Goal: Transaction & Acquisition: Download file/media

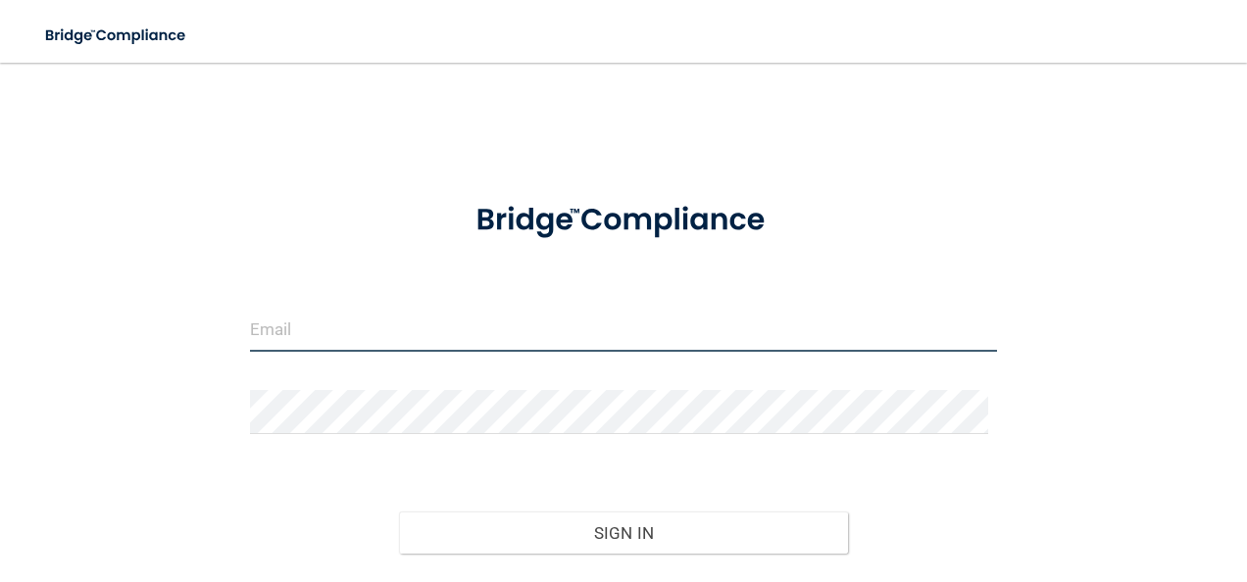
type input "[PERSON_NAME][EMAIL_ADDRESS][DOMAIN_NAME]"
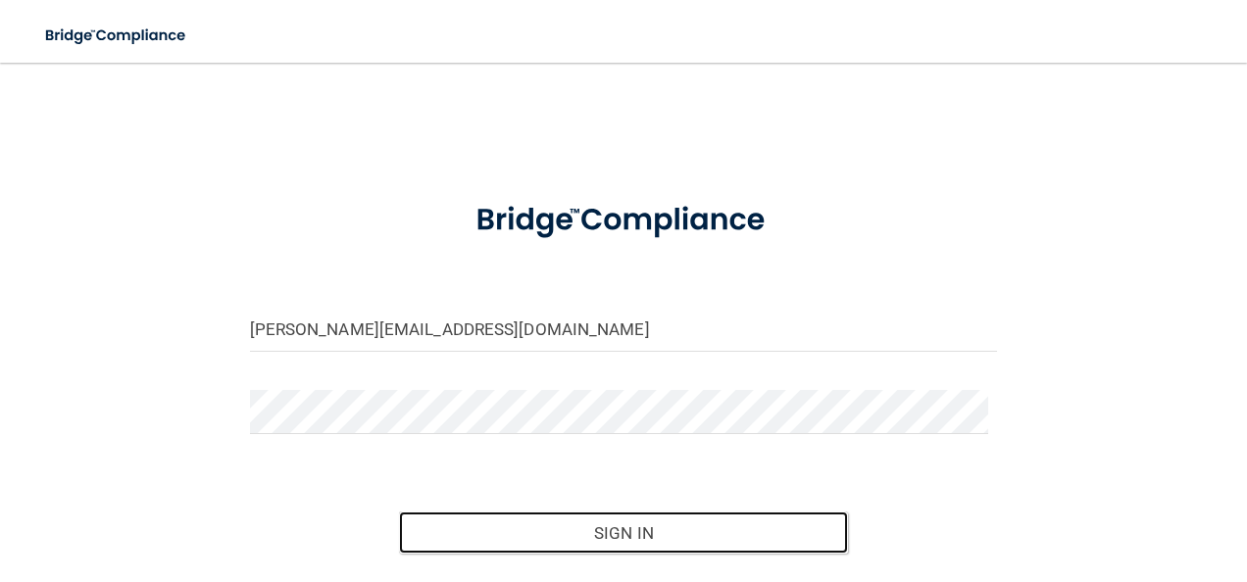
click at [596, 530] on button "Sign In" at bounding box center [623, 533] width 449 height 43
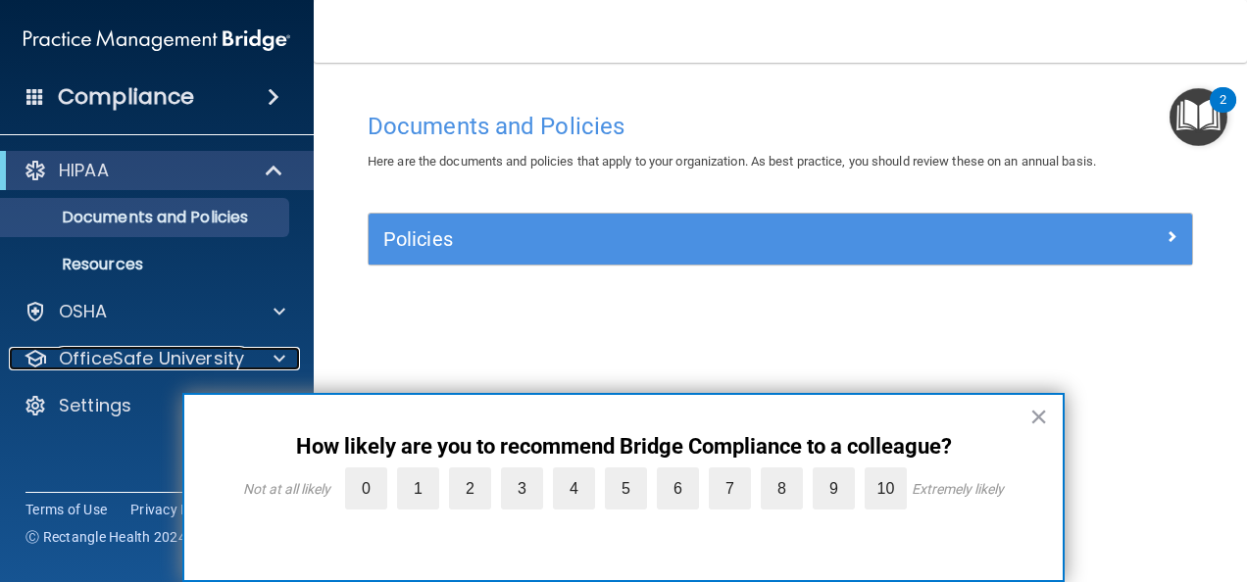
click at [143, 353] on p "OfficeSafe University" at bounding box center [151, 359] width 185 height 24
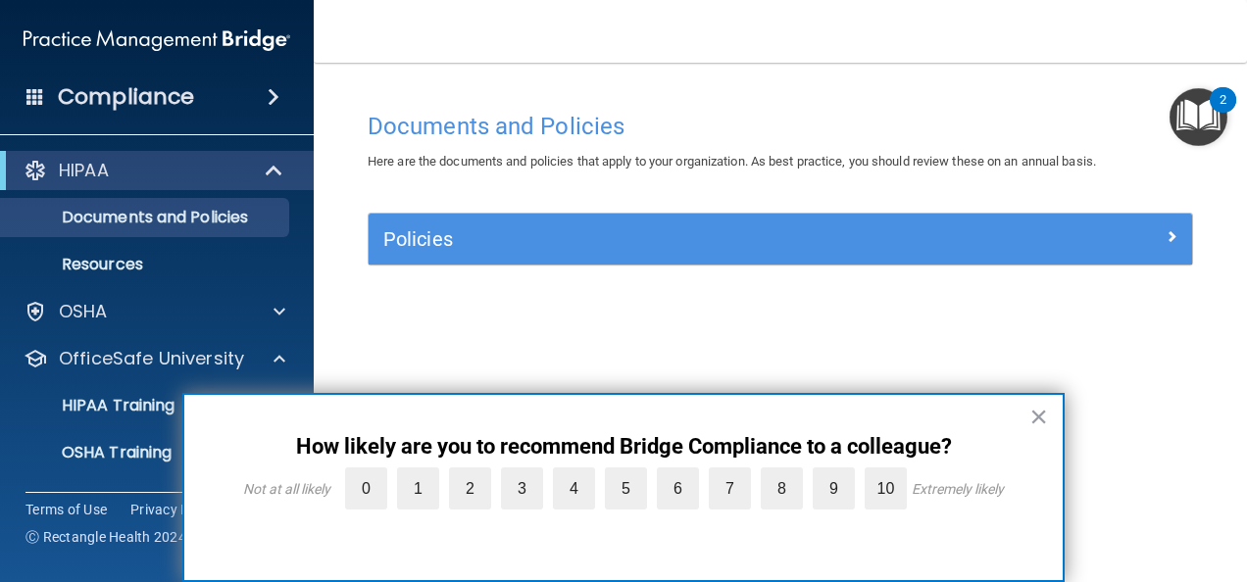
click at [875, 488] on label "10" at bounding box center [885, 488] width 42 height 42
click at [840, 472] on input "10" at bounding box center [840, 472] width 0 height 0
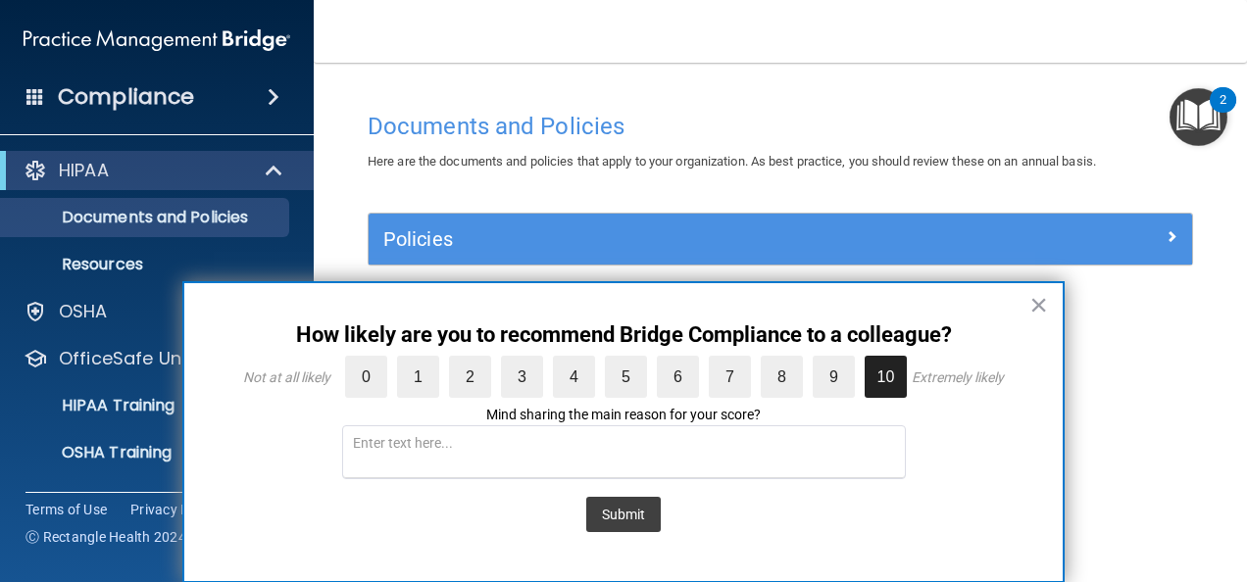
click at [633, 508] on button "Submit" at bounding box center [623, 514] width 74 height 35
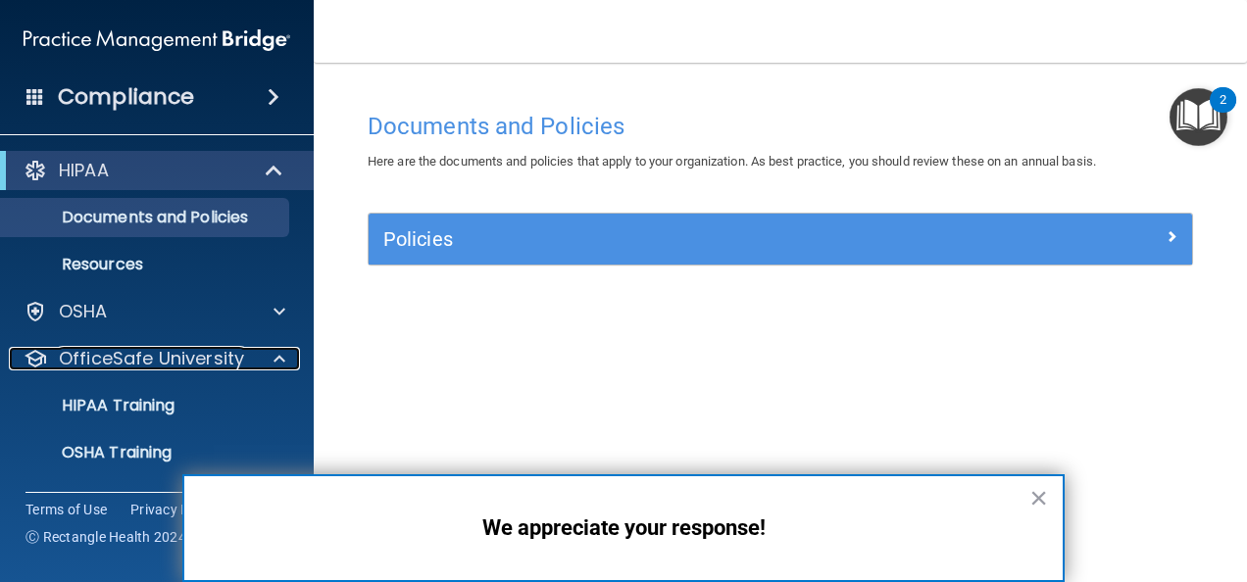
click at [176, 356] on p "OfficeSafe University" at bounding box center [151, 359] width 185 height 24
click at [186, 354] on p "OfficeSafe University" at bounding box center [151, 359] width 185 height 24
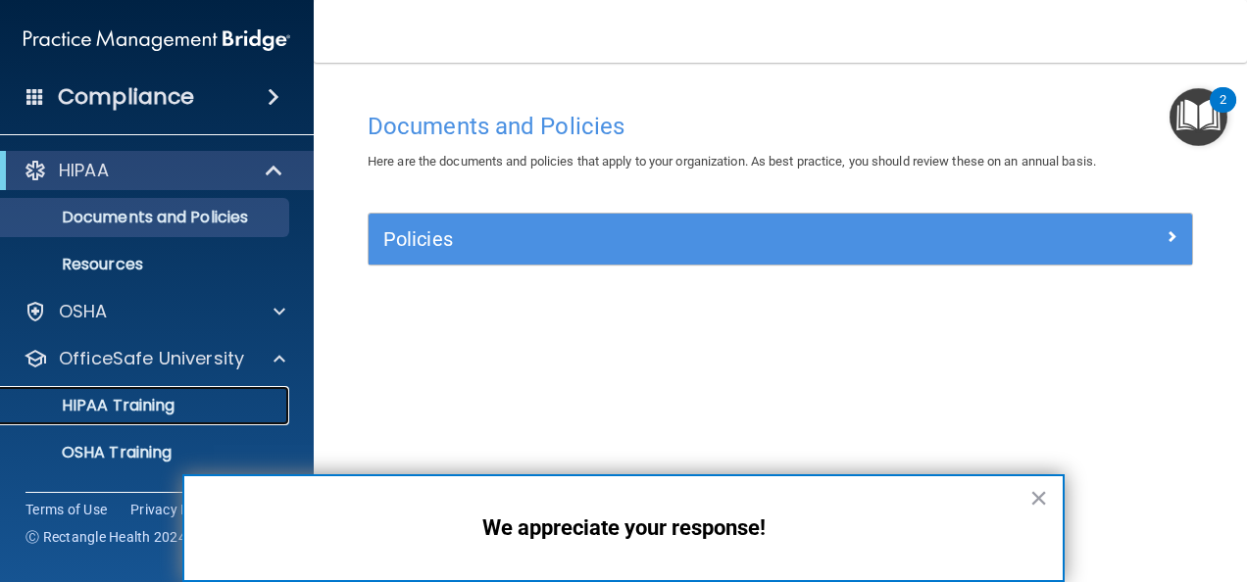
click at [150, 414] on p "HIPAA Training" at bounding box center [94, 406] width 162 height 20
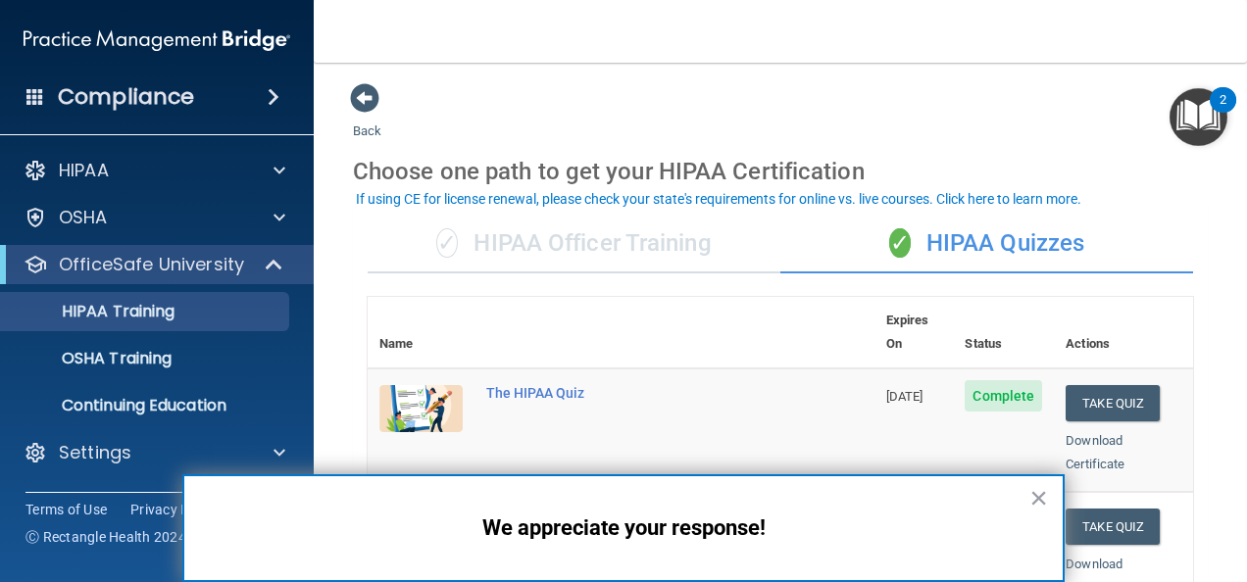
click at [1038, 498] on button "×" at bounding box center [1038, 497] width 19 height 31
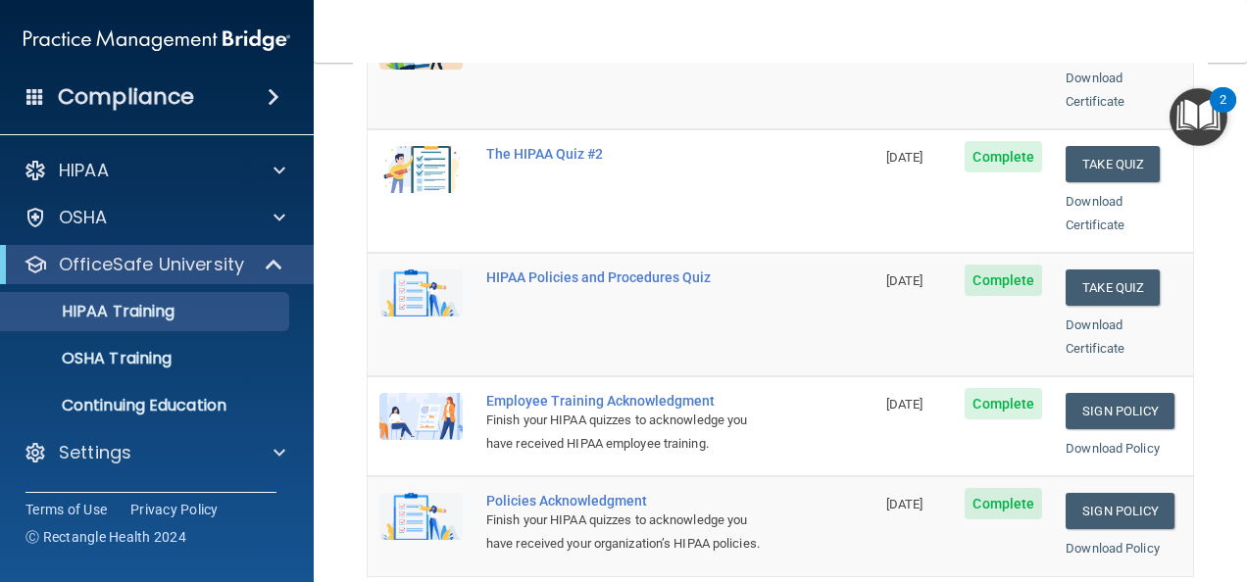
scroll to position [347, 0]
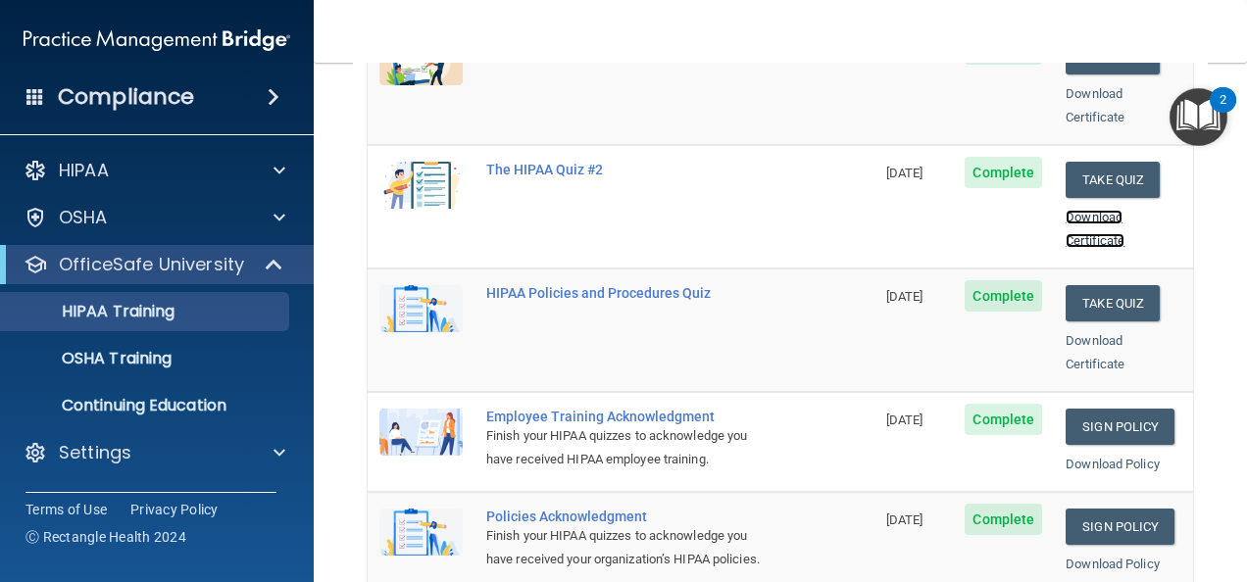
click at [1074, 212] on link "Download Certificate" at bounding box center [1094, 229] width 59 height 38
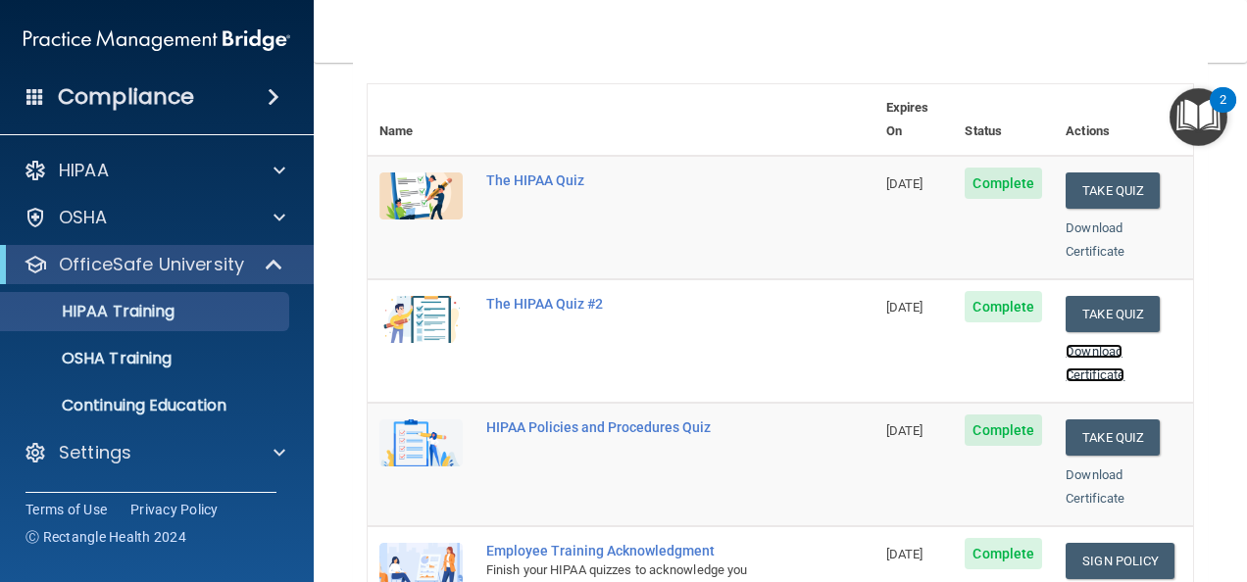
scroll to position [206, 0]
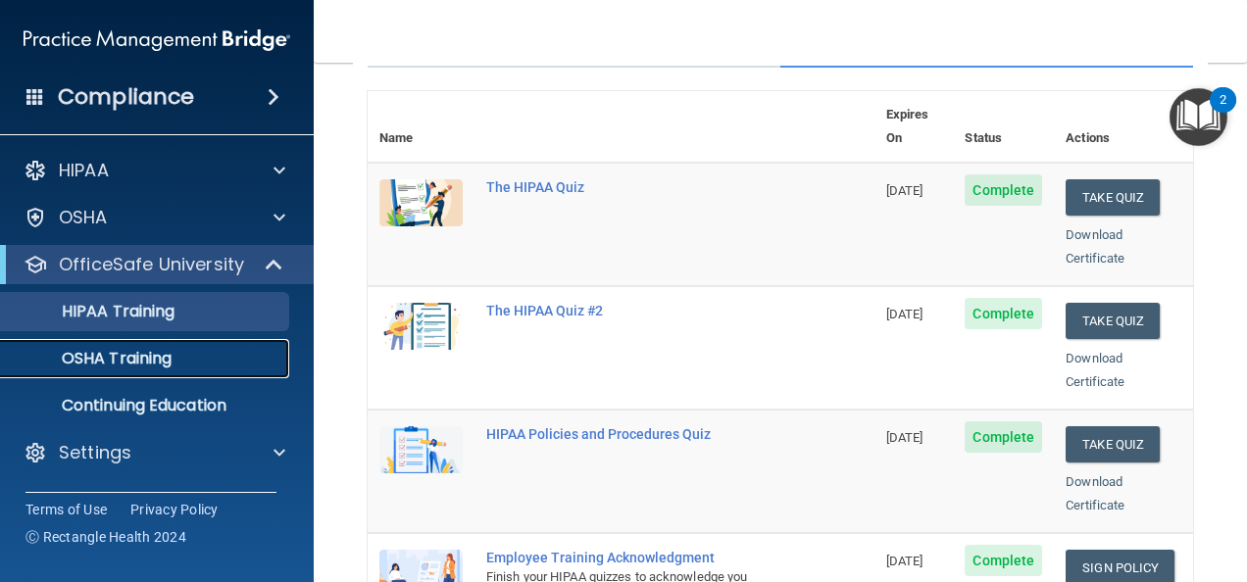
click at [178, 358] on div "OSHA Training" at bounding box center [147, 359] width 268 height 20
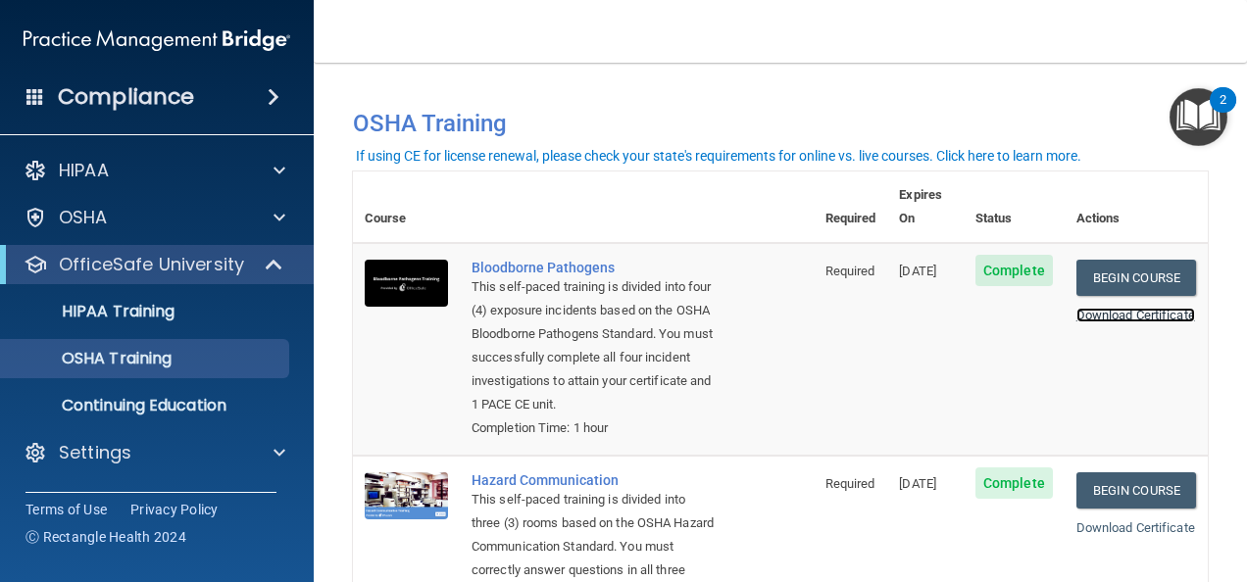
click at [1098, 308] on link "Download Certificate" at bounding box center [1135, 315] width 119 height 15
click at [1090, 308] on link "Download Certificate" at bounding box center [1135, 315] width 119 height 15
click at [1085, 525] on link "Download Certificate" at bounding box center [1135, 527] width 119 height 15
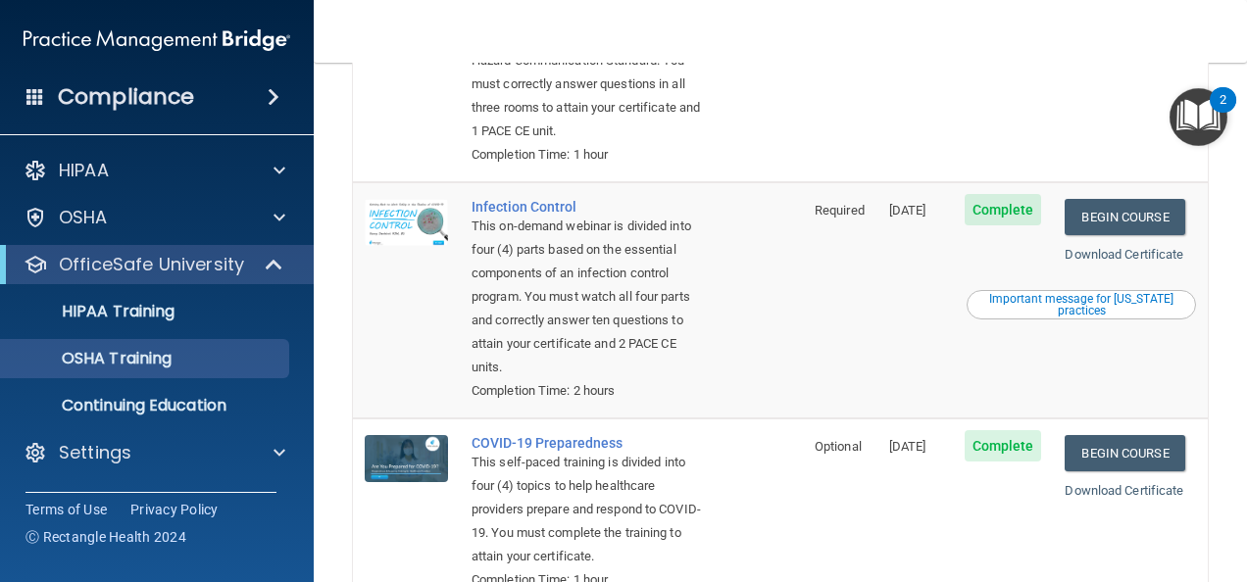
scroll to position [486, 0]
click at [1080, 262] on link "Download Certificate" at bounding box center [1123, 254] width 119 height 15
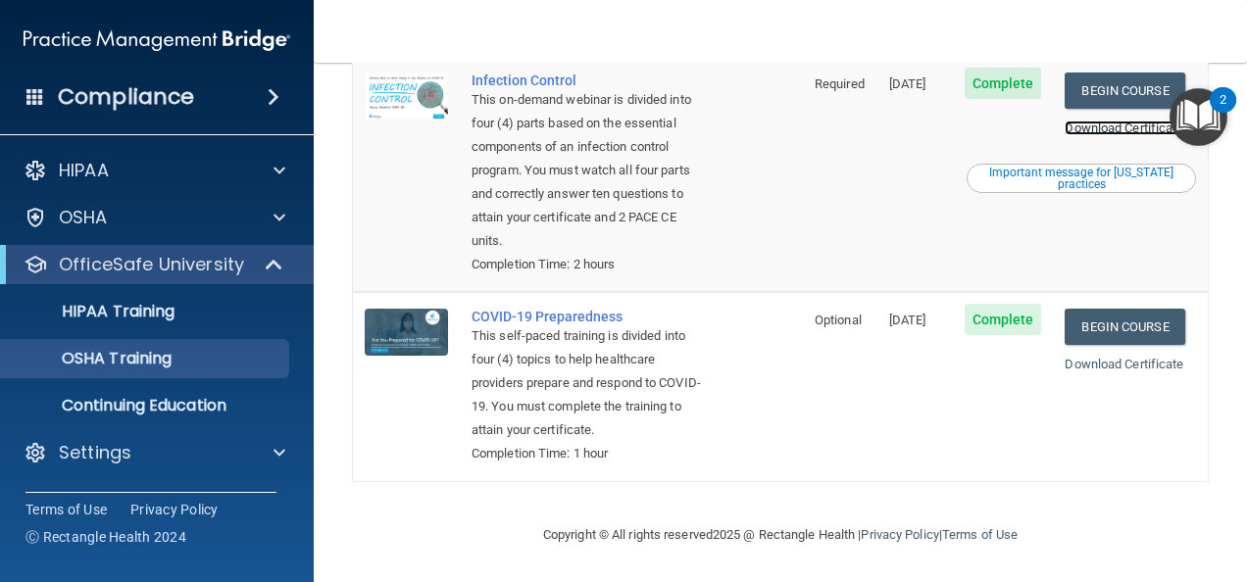
scroll to position [662, 0]
click at [1082, 357] on link "Download Certificate" at bounding box center [1123, 364] width 119 height 15
